Goal: Find specific page/section: Find specific page/section

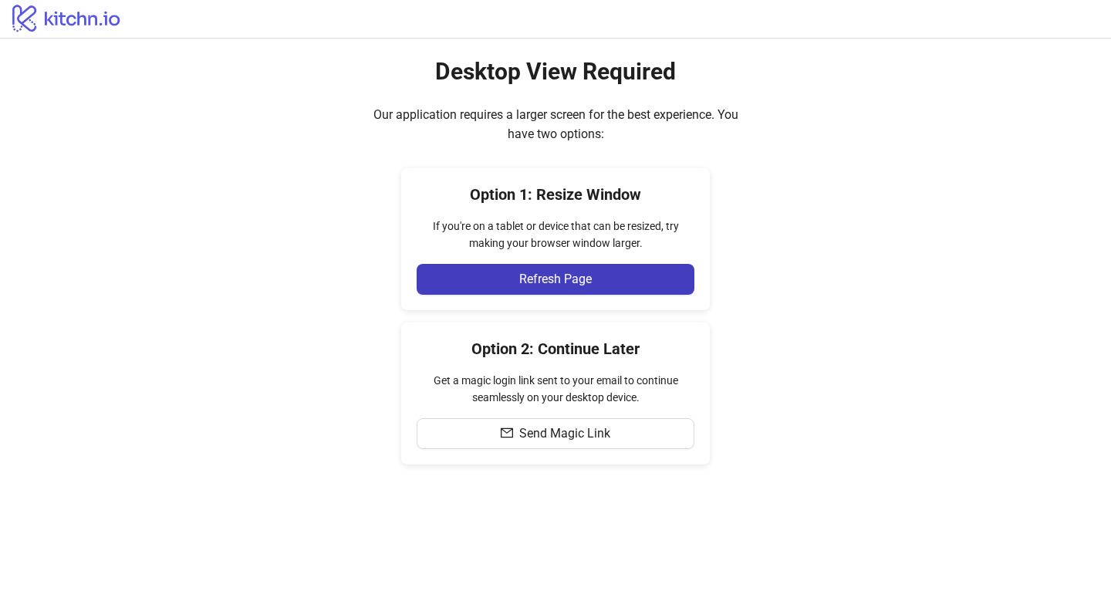
click at [101, 30] on icon "logo/logo" at bounding box center [67, 17] width 134 height 31
click at [607, 289] on button "Refresh Page" at bounding box center [556, 279] width 278 height 31
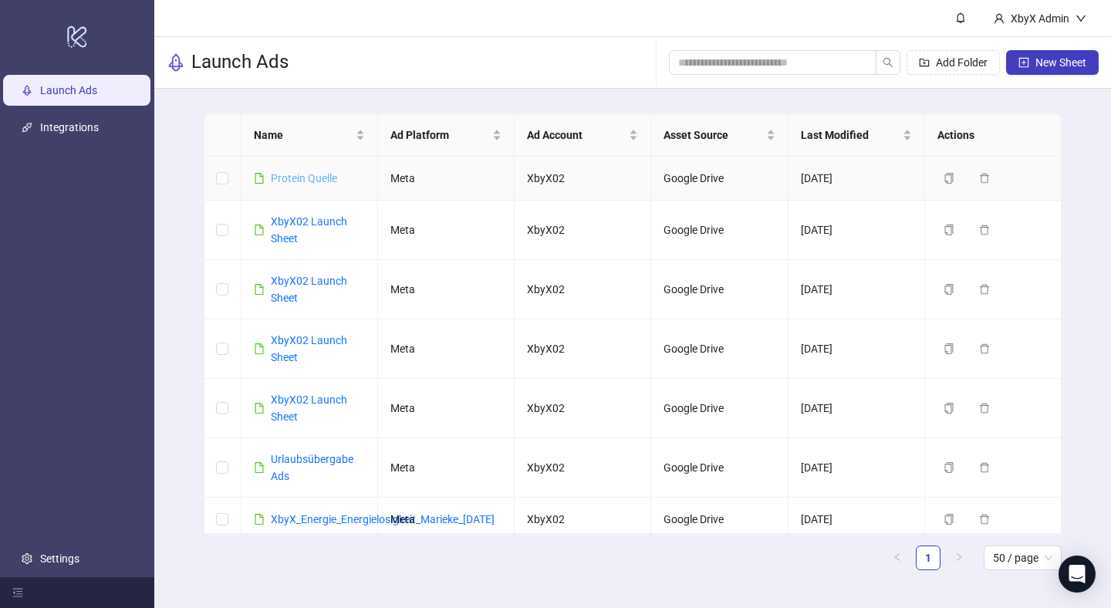
click at [328, 180] on link "Protein Quelle" at bounding box center [304, 178] width 66 height 12
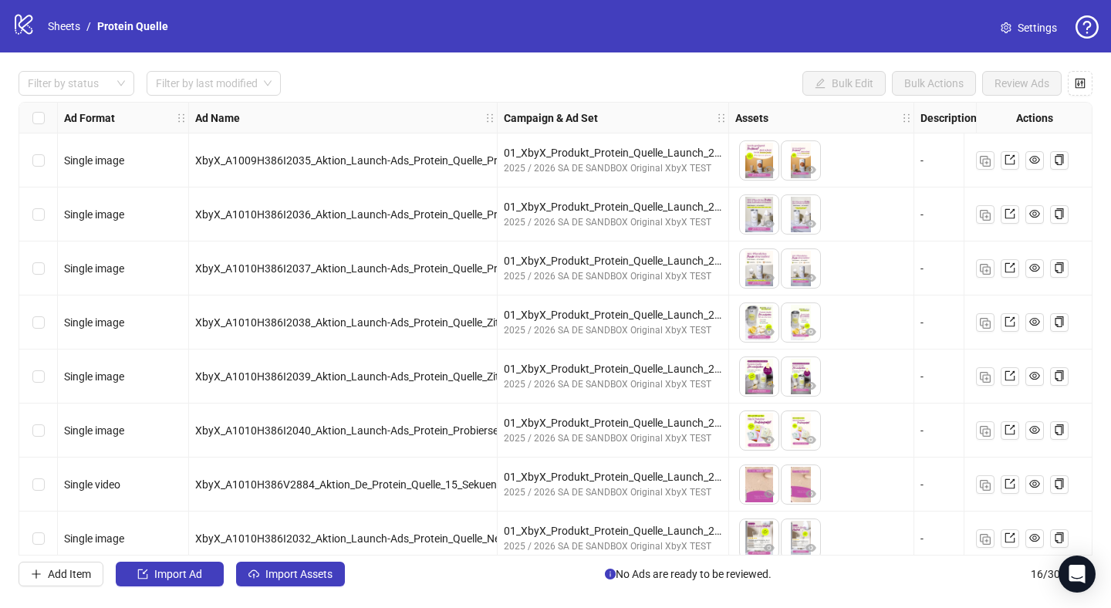
scroll to position [449, 0]
